Goal: Information Seeking & Learning: Learn about a topic

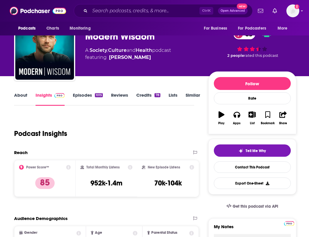
scroll to position [29, 0]
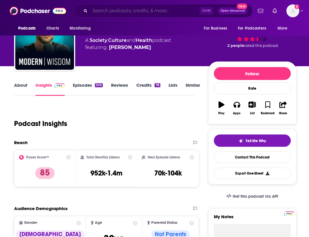
click at [119, 11] on input "Search podcasts, credits, & more..." at bounding box center [144, 10] width 109 height 9
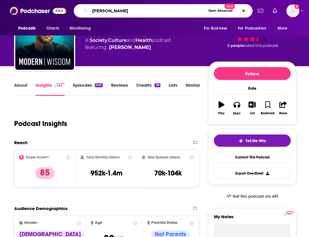
type input "[PERSON_NAME]"
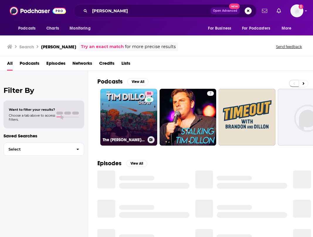
click at [136, 112] on link "86 The [PERSON_NAME] Show" at bounding box center [128, 117] width 57 height 57
